Goal: Task Accomplishment & Management: Use online tool/utility

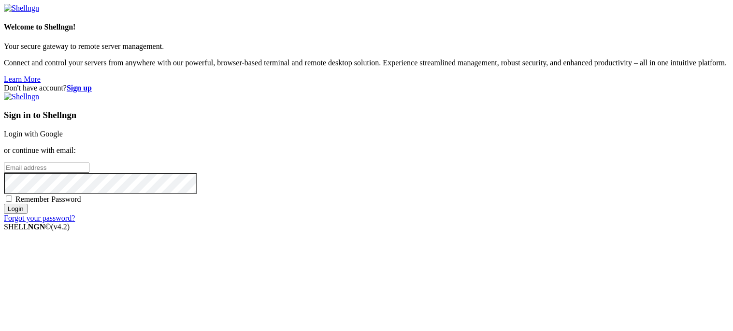
type input "bandit16"
click at [63, 130] on link "Login with Google" at bounding box center [33, 134] width 59 height 8
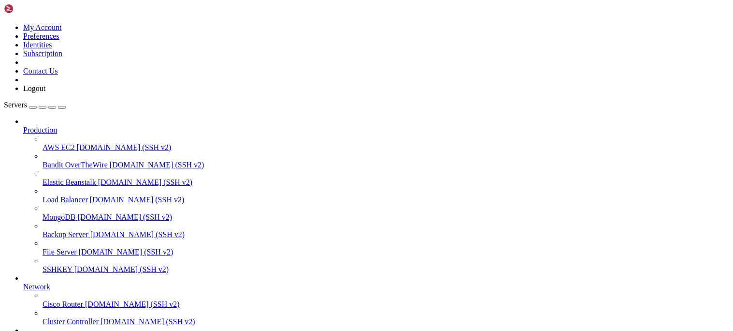
click at [110, 160] on span "[DOMAIN_NAME] (SSH v2)" at bounding box center [157, 164] width 95 height 8
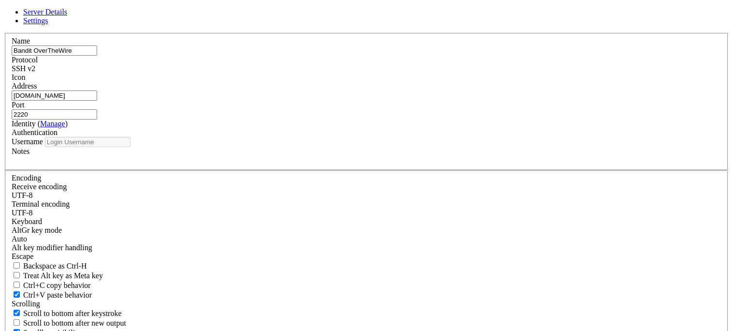
type input "bandit18"
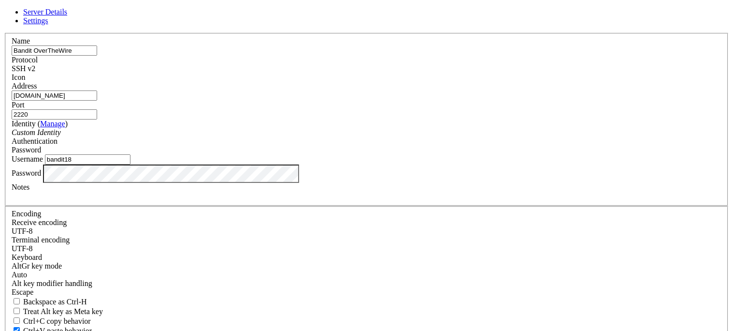
click at [130, 164] on input "bandit18" at bounding box center [88, 159] width 86 height 10
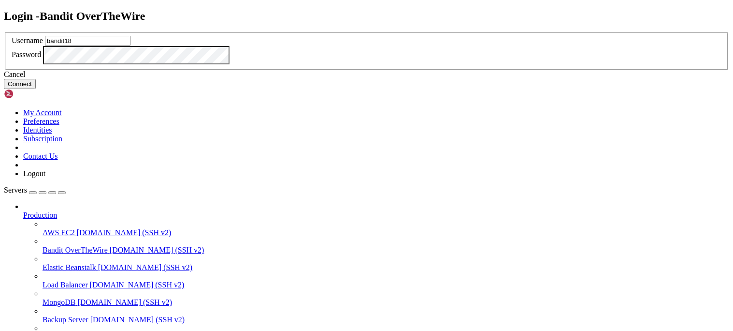
type input "bandit18"
click at [36, 89] on button "Connect" at bounding box center [20, 84] width 32 height 10
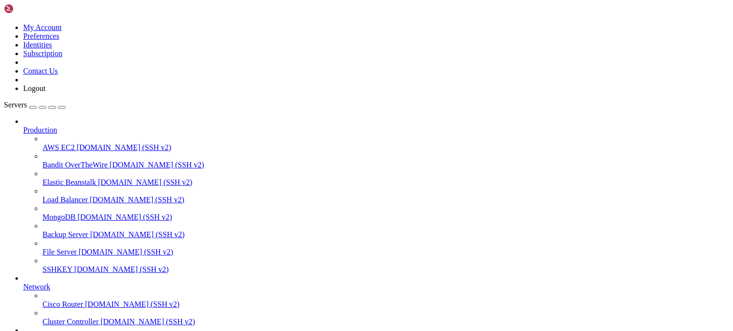
click at [197, 11] on div at bounding box center [366, 165] width 733 height 331
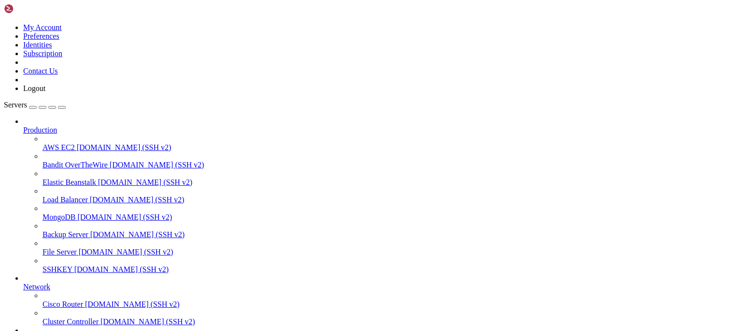
click at [43, 160] on icon at bounding box center [43, 160] width 0 height 0
click at [81, 160] on span "Bandit OverTheWire" at bounding box center [75, 164] width 65 height 8
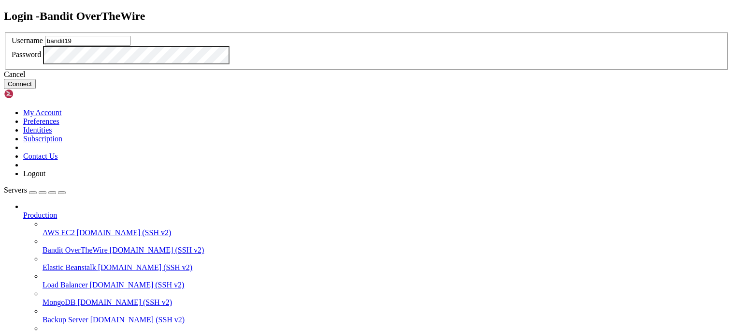
type input "bandit19"
click at [36, 89] on button "Connect" at bounding box center [20, 84] width 32 height 10
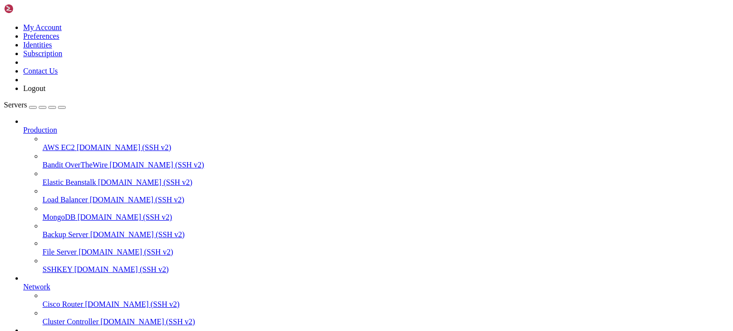
click at [74, 270] on span "[DOMAIN_NAME] (SSH v2)" at bounding box center [121, 269] width 95 height 8
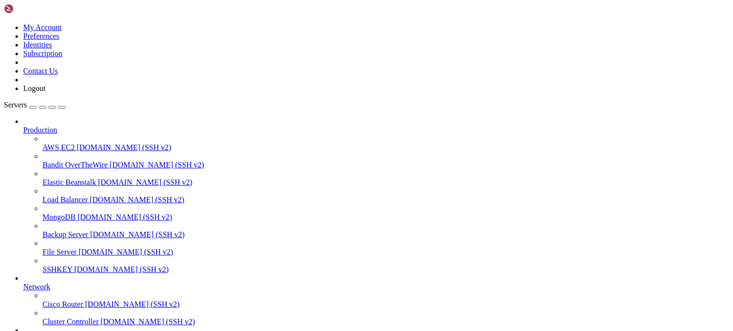
scroll to position [574, 0]
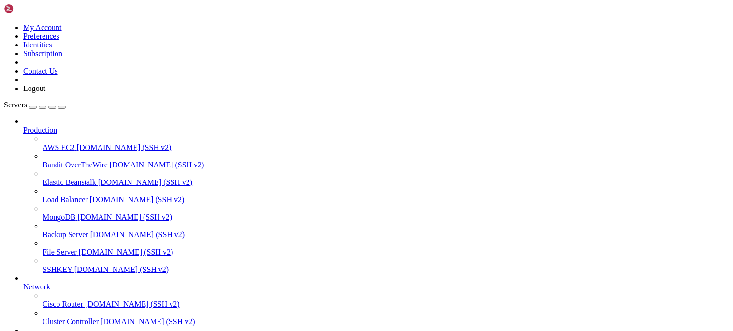
click at [110, 160] on span "[DOMAIN_NAME] (SSH v2)" at bounding box center [157, 164] width 95 height 8
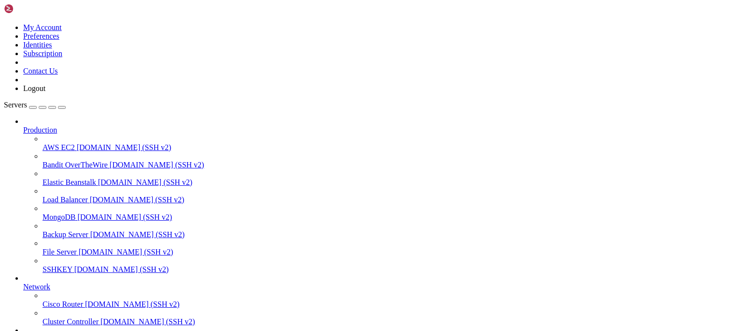
scroll to position [0, 0]
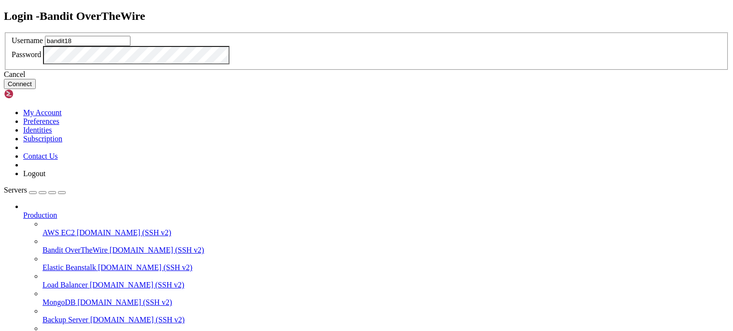
type input "bandit18"
click at [36, 89] on button "Connect" at bounding box center [20, 84] width 32 height 10
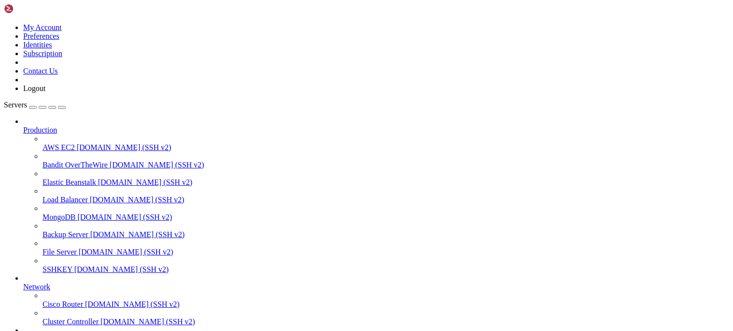
scroll to position [583, 0]
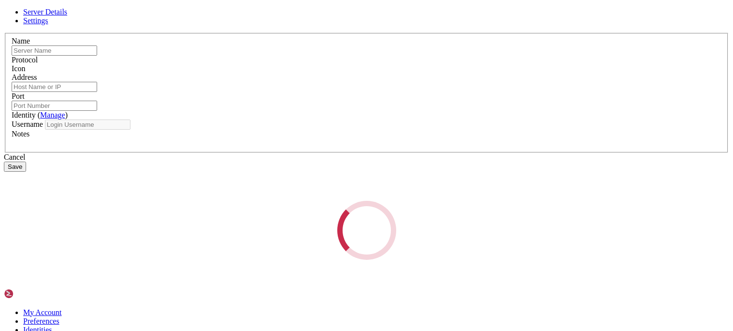
type input "Bandit OverTheWire"
type input "[DOMAIN_NAME]"
type input "2220"
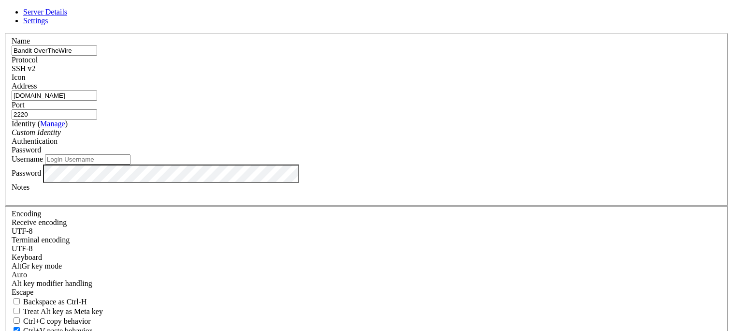
type input "bandit16"
click at [444, 164] on div "Username bandit16" at bounding box center [367, 159] width 710 height 10
click at [427, 151] on div "Password" at bounding box center [367, 149] width 710 height 9
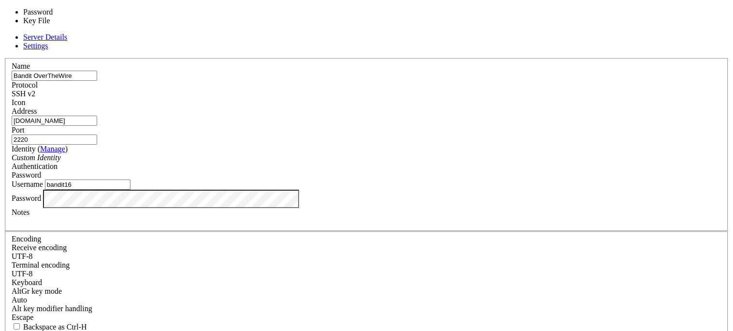
click at [427, 171] on div "Password" at bounding box center [367, 175] width 710 height 9
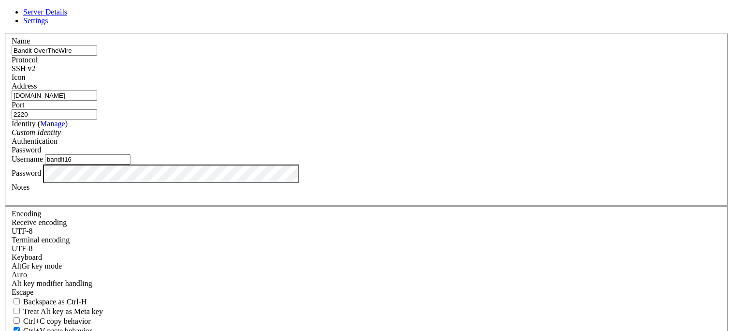
click at [353, 137] on div "Custom Identity" at bounding box center [367, 132] width 710 height 9
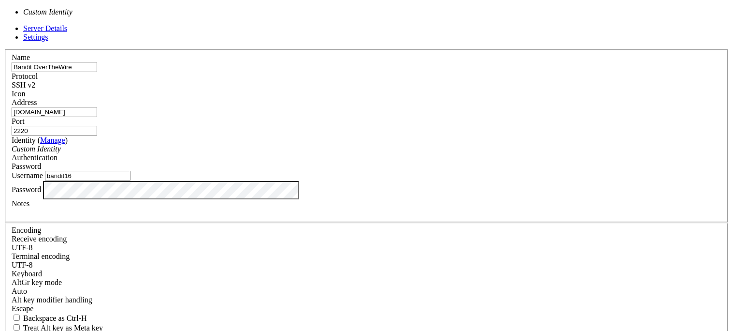
click at [353, 150] on div "Custom Identity" at bounding box center [367, 149] width 710 height 9
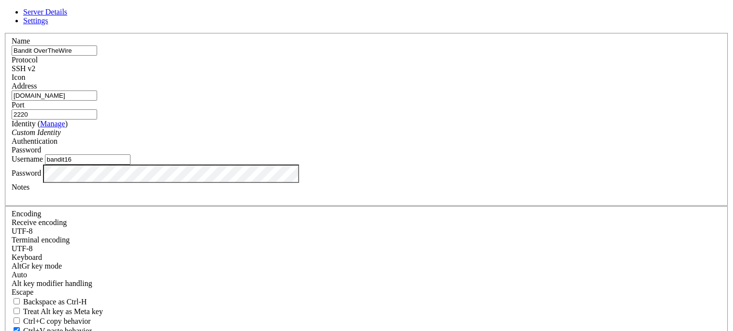
click at [48, 25] on span "Settings" at bounding box center [35, 20] width 25 height 8
click at [446, 206] on fieldset "Encoding Receive encoding UTF-8 Terminal encoding UTF-8 Keyboard" at bounding box center [367, 297] width 724 height 183
click at [419, 206] on fieldset "Encoding Receive encoding UTF-8 Terminal encoding UTF-8 Keyboard" at bounding box center [367, 297] width 724 height 183
click at [67, 16] on span "Server Details" at bounding box center [45, 12] width 44 height 8
click at [43, 163] on label "Username" at bounding box center [27, 159] width 31 height 8
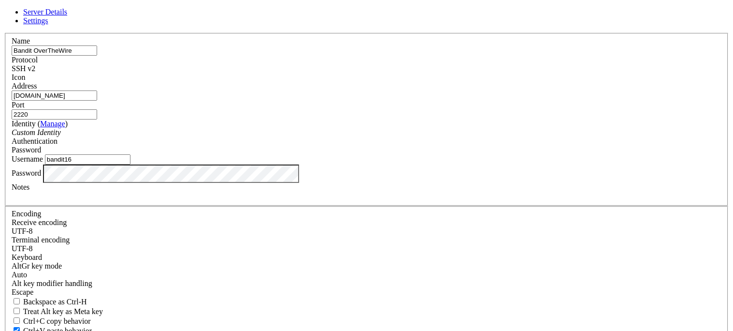
click at [130, 164] on input "bandit16" at bounding box center [88, 159] width 86 height 10
click at [290, 137] on div "Custom Identity" at bounding box center [367, 132] width 710 height 9
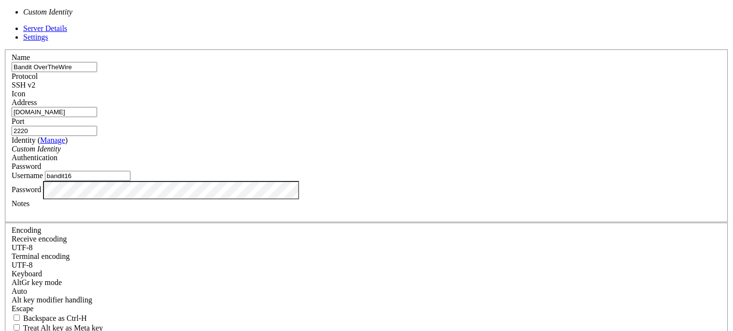
click at [97, 116] on input "[DOMAIN_NAME]" at bounding box center [55, 112] width 86 height 10
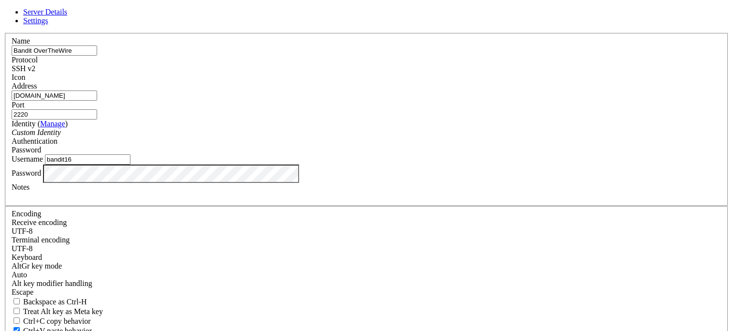
type input "[DOMAIN_NAME]"
click at [301, 200] on div at bounding box center [367, 195] width 710 height 9
click at [297, 200] on div at bounding box center [367, 195] width 710 height 9
paste div
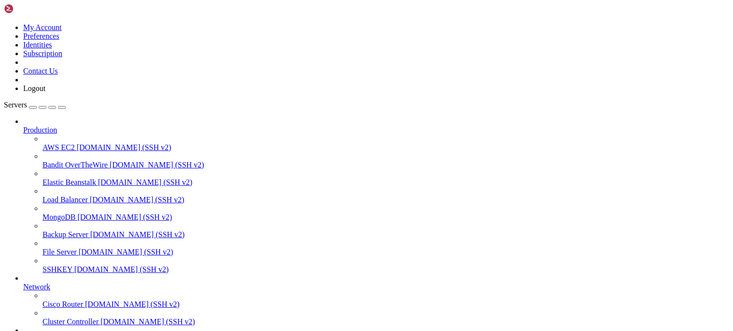
click at [85, 160] on link "Bandit OverTheWire [DOMAIN_NAME] (SSH v2)" at bounding box center [386, 164] width 687 height 9
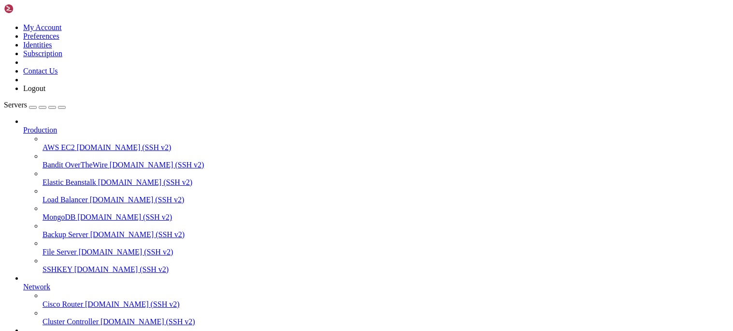
click at [297, 14] on div at bounding box center [366, 165] width 733 height 331
click at [110, 160] on span "[DOMAIN_NAME] (SSH v2)" at bounding box center [157, 164] width 95 height 8
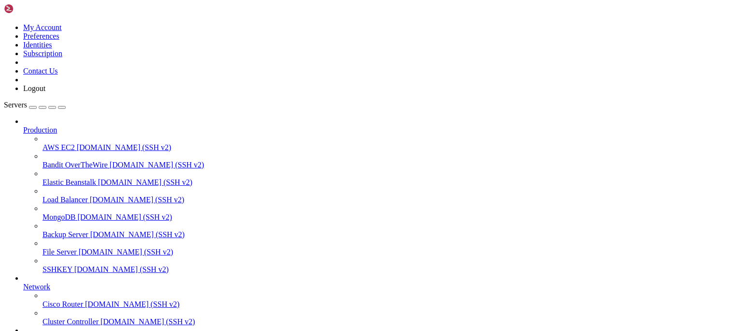
scroll to position [574, 0]
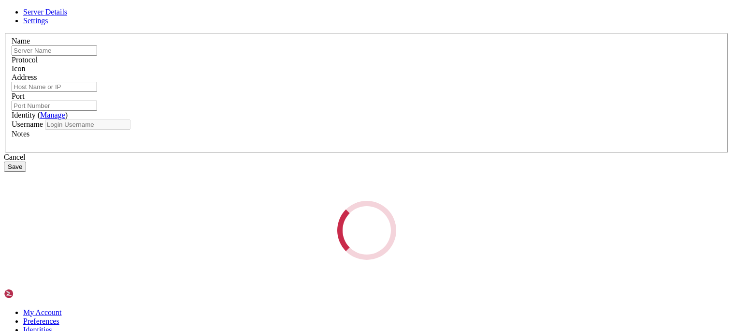
type input "Bandit OverTheWire"
type input "[DOMAIN_NAME]"
type input "2220"
type input "bandit16"
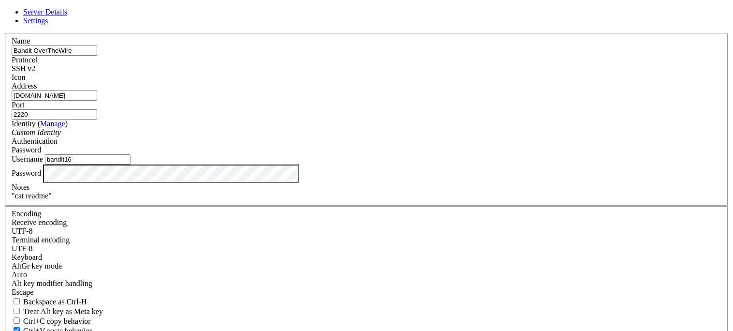
click at [130, 164] on input "bandit16" at bounding box center [88, 159] width 86 height 10
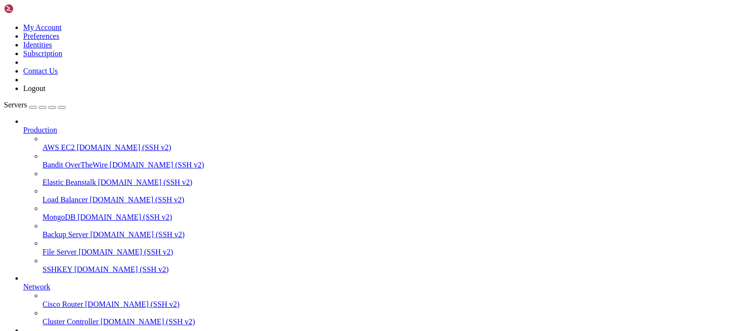
click at [80, 160] on span "Bandit OverTheWire" at bounding box center [75, 164] width 65 height 8
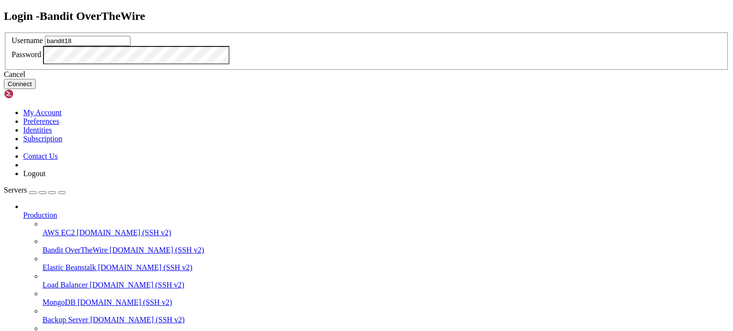
type input "bandit18"
click at [36, 89] on button "Connect" at bounding box center [20, 84] width 32 height 10
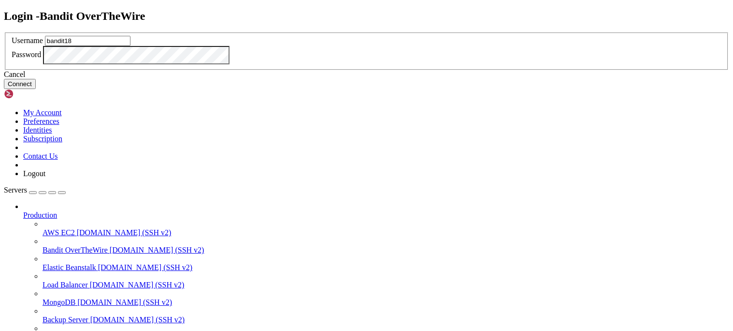
type input "bandit18"
click at [36, 89] on button "Connect" at bounding box center [20, 84] width 32 height 10
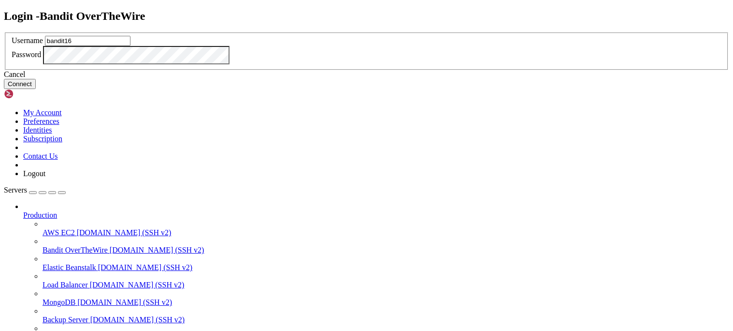
click at [130, 46] on input "bandit16" at bounding box center [88, 41] width 86 height 10
type input "bandit18"
click at [387, 64] on div "Password" at bounding box center [367, 55] width 710 height 18
click at [36, 89] on button "Connect" at bounding box center [20, 84] width 32 height 10
type input "bandit18"
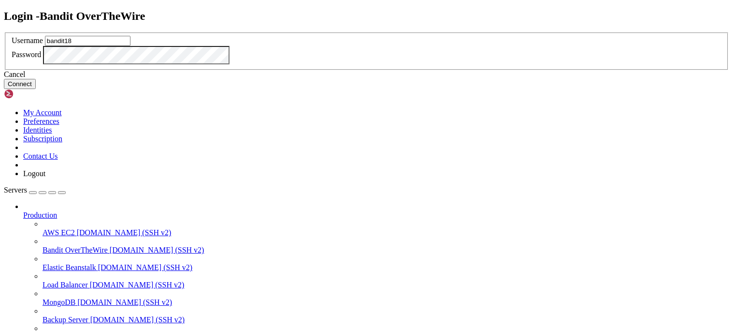
click at [36, 89] on button "Connect" at bounding box center [20, 84] width 32 height 10
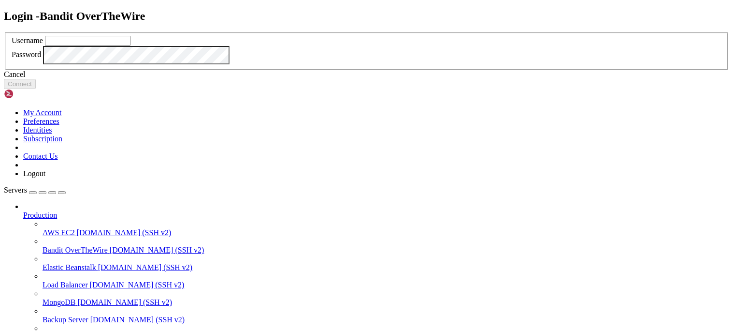
type input "bandit18"
click at [36, 89] on button "Connect" at bounding box center [20, 84] width 32 height 10
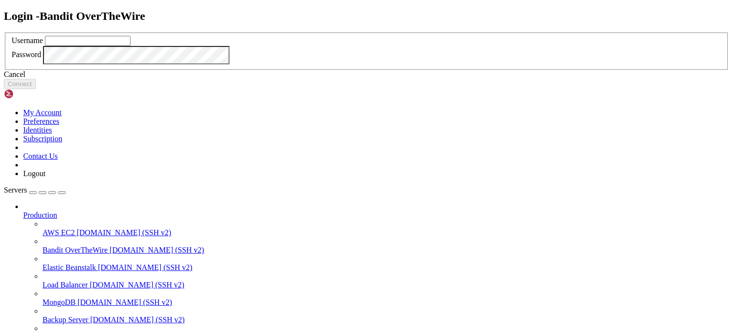
type input "bandit18"
click at [130, 46] on input "bandit18" at bounding box center [88, 41] width 86 height 10
click at [36, 89] on button "Connect" at bounding box center [20, 84] width 32 height 10
